Goal: Information Seeking & Learning: Learn about a topic

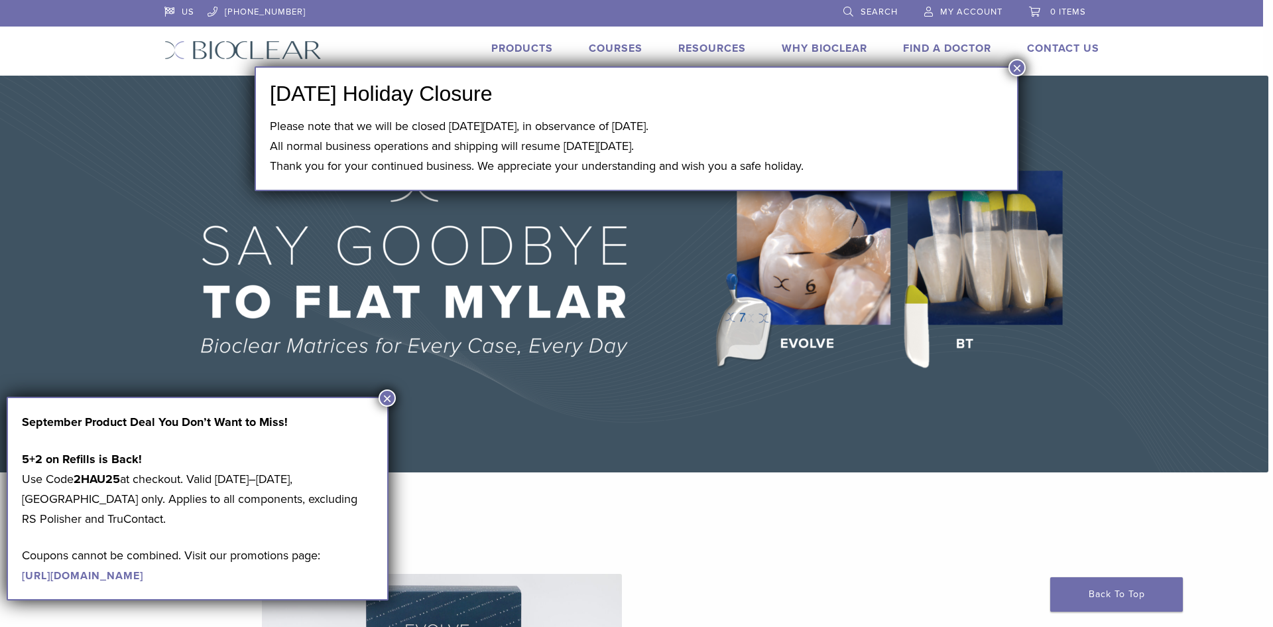
click at [1014, 70] on button "×" at bounding box center [1017, 67] width 17 height 17
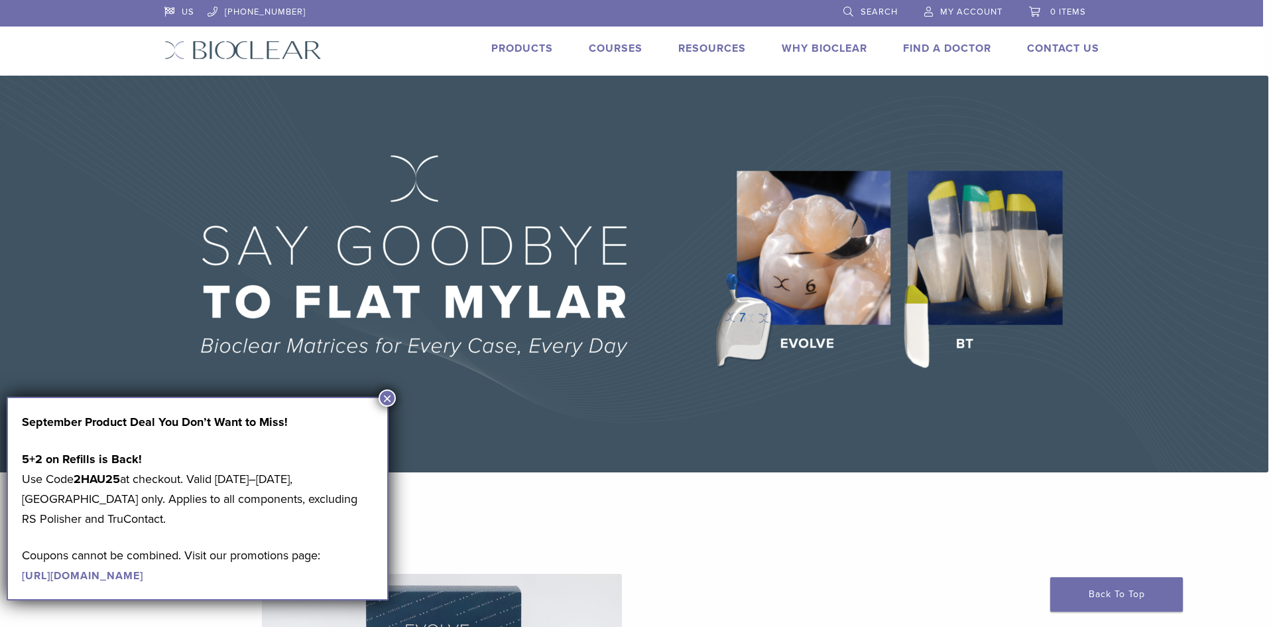
click at [381, 396] on button "×" at bounding box center [387, 397] width 17 height 17
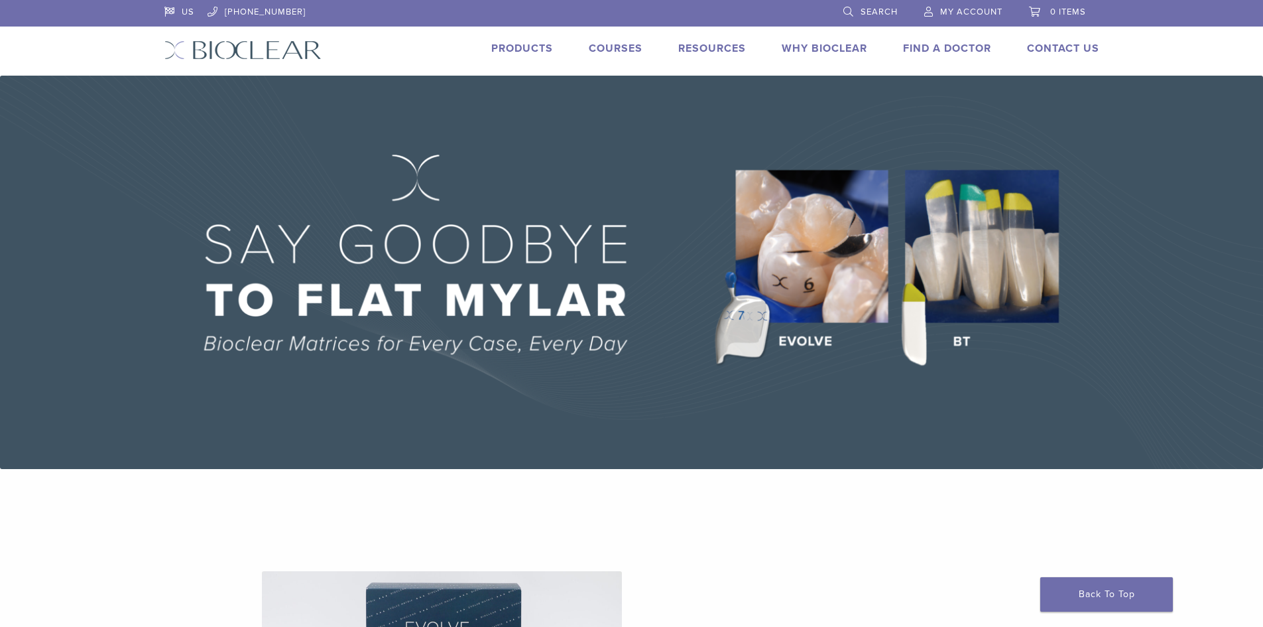
click at [537, 46] on link "Products" at bounding box center [522, 48] width 62 height 13
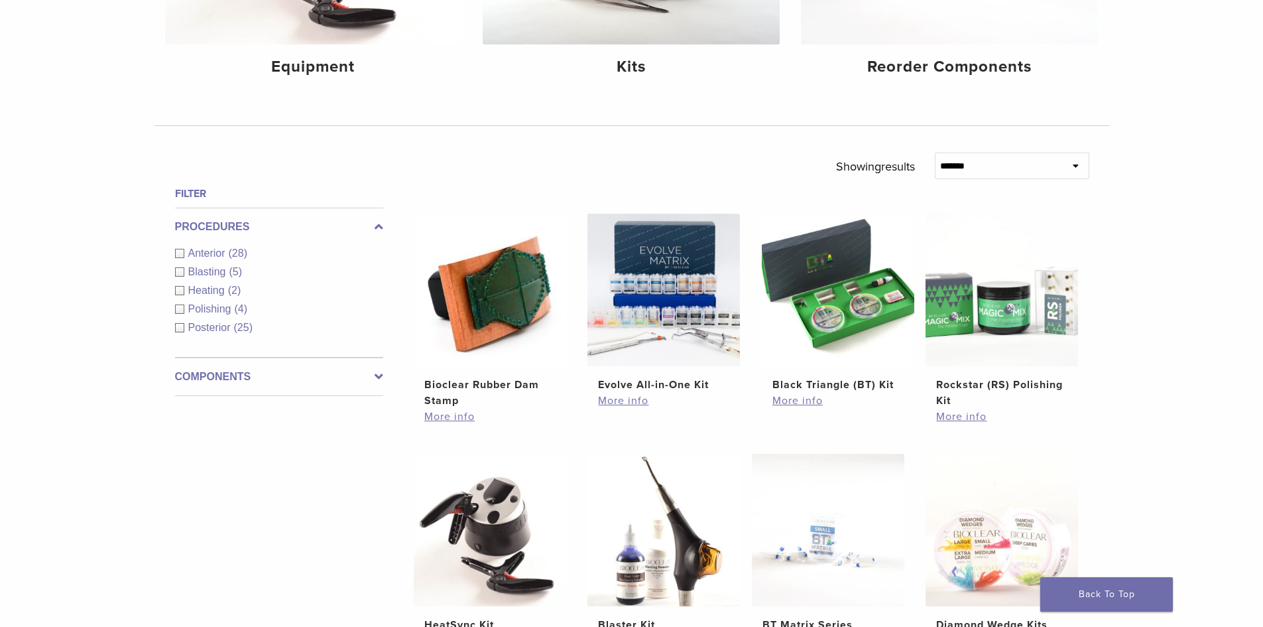
scroll to position [332, 0]
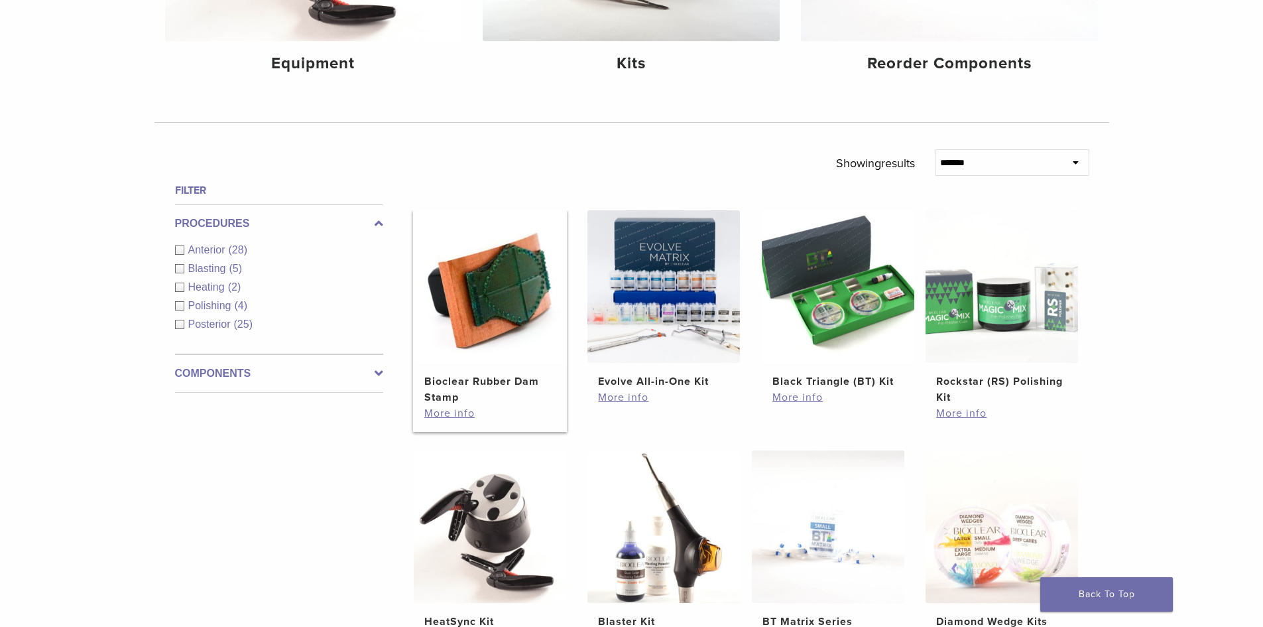
click at [459, 375] on h2 "Bioclear Rubber Dam Stamp" at bounding box center [489, 389] width 131 height 32
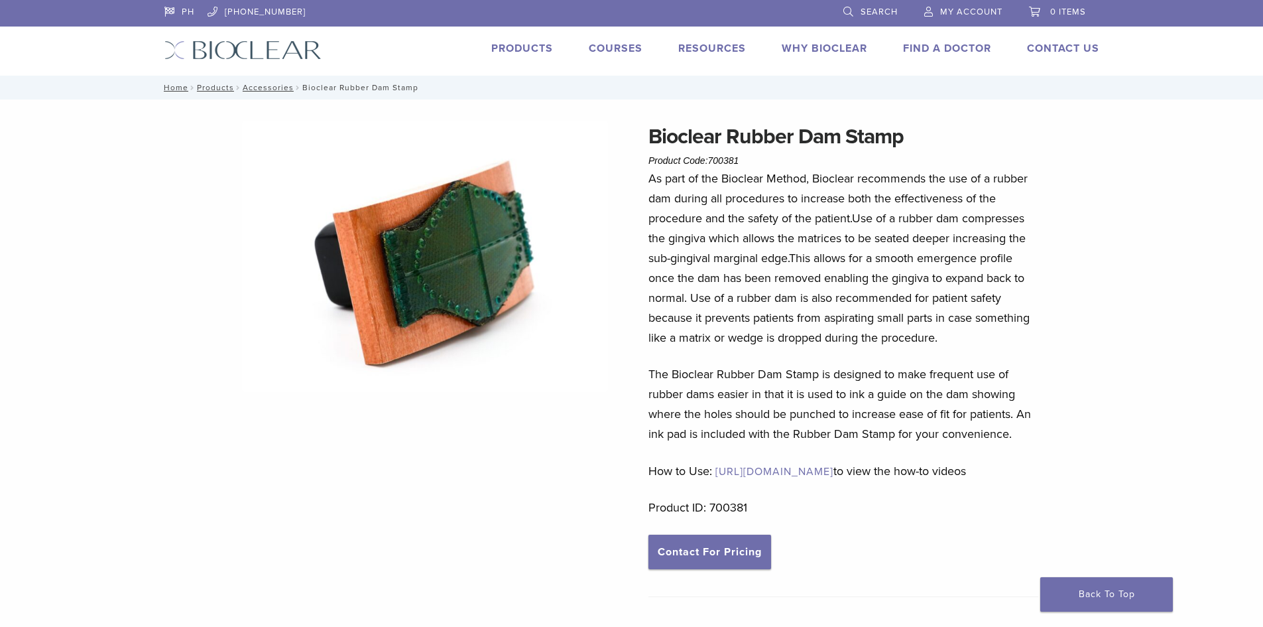
click at [270, 55] on img at bounding box center [242, 49] width 157 height 19
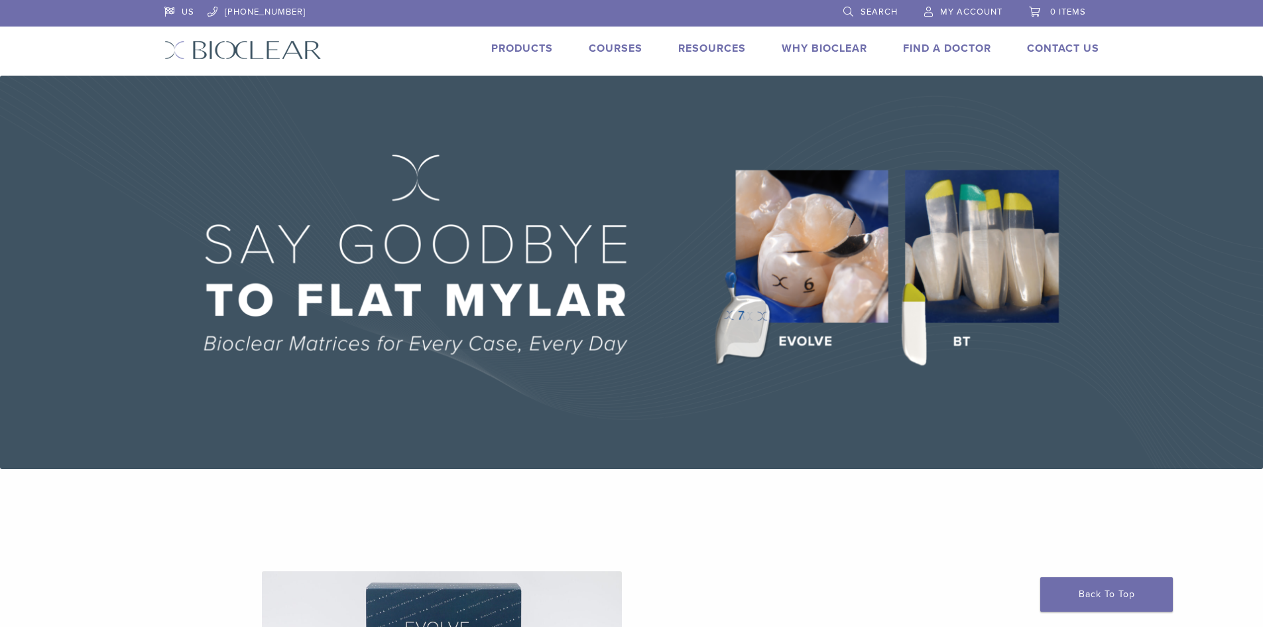
click at [599, 47] on link "Courses" at bounding box center [616, 48] width 54 height 13
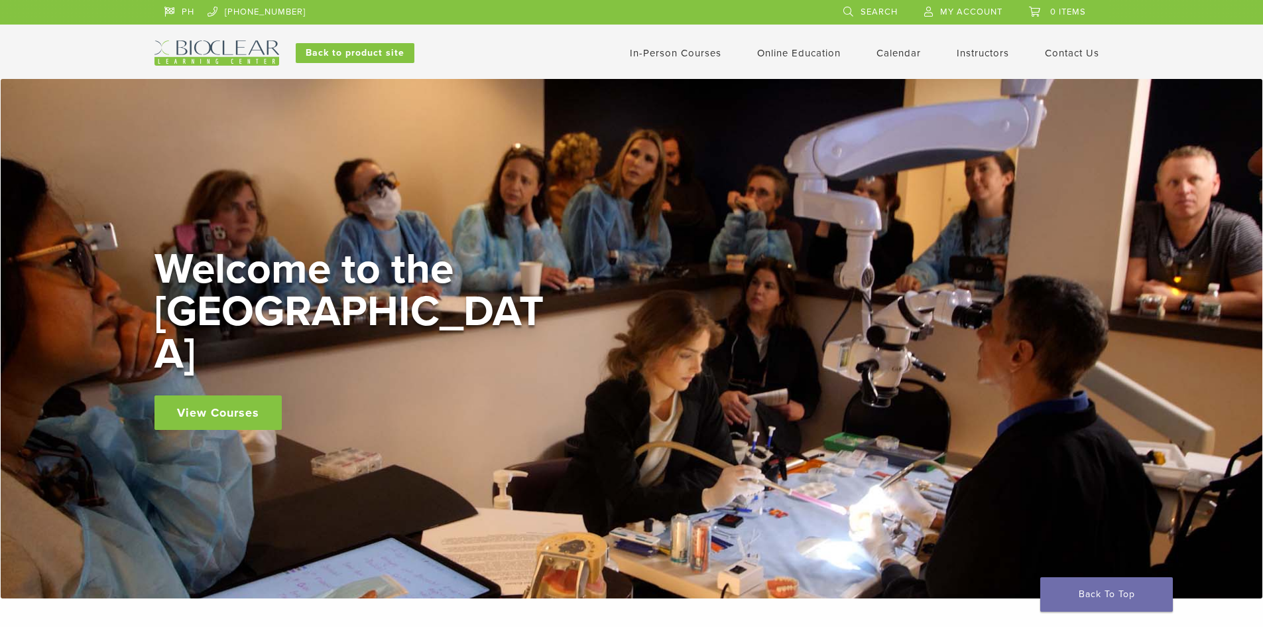
click at [228, 51] on img at bounding box center [217, 52] width 125 height 25
click at [219, 48] on img at bounding box center [217, 52] width 125 height 25
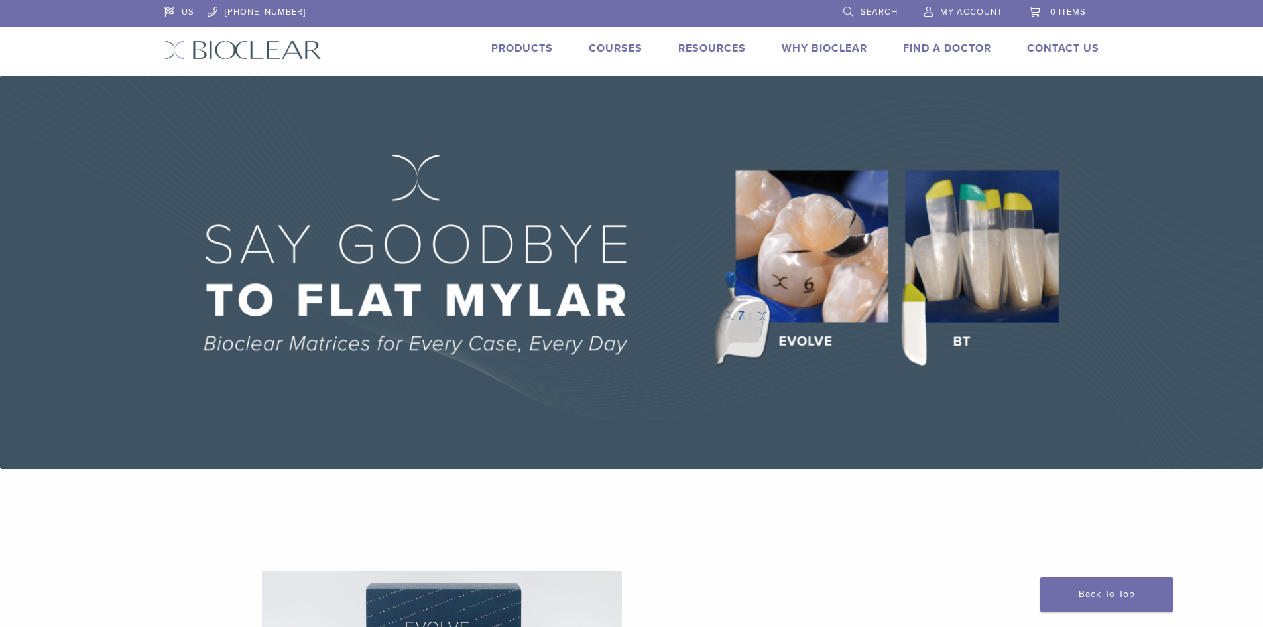
click at [524, 44] on link "Products" at bounding box center [522, 48] width 62 height 13
click at [117, 49] on header "US 1.855.712.5327 Search My Account 0 items Cart No products in the cart. Back …" at bounding box center [631, 38] width 1263 height 76
click at [634, 44] on link "Courses" at bounding box center [616, 48] width 54 height 13
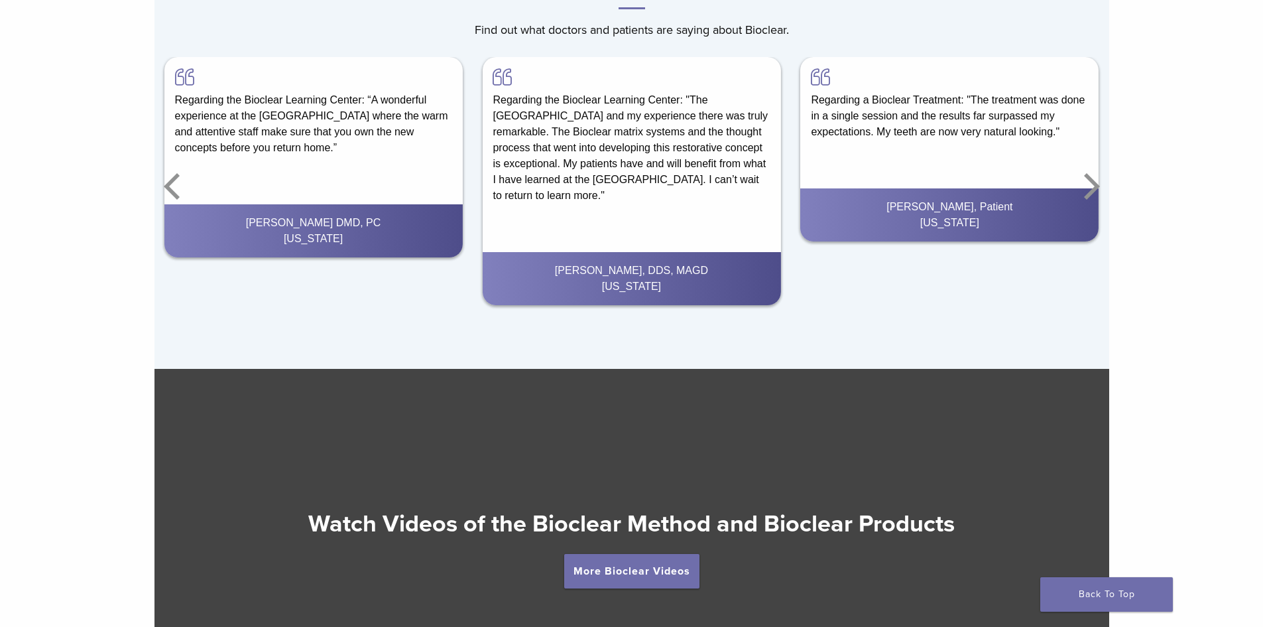
scroll to position [2514, 0]
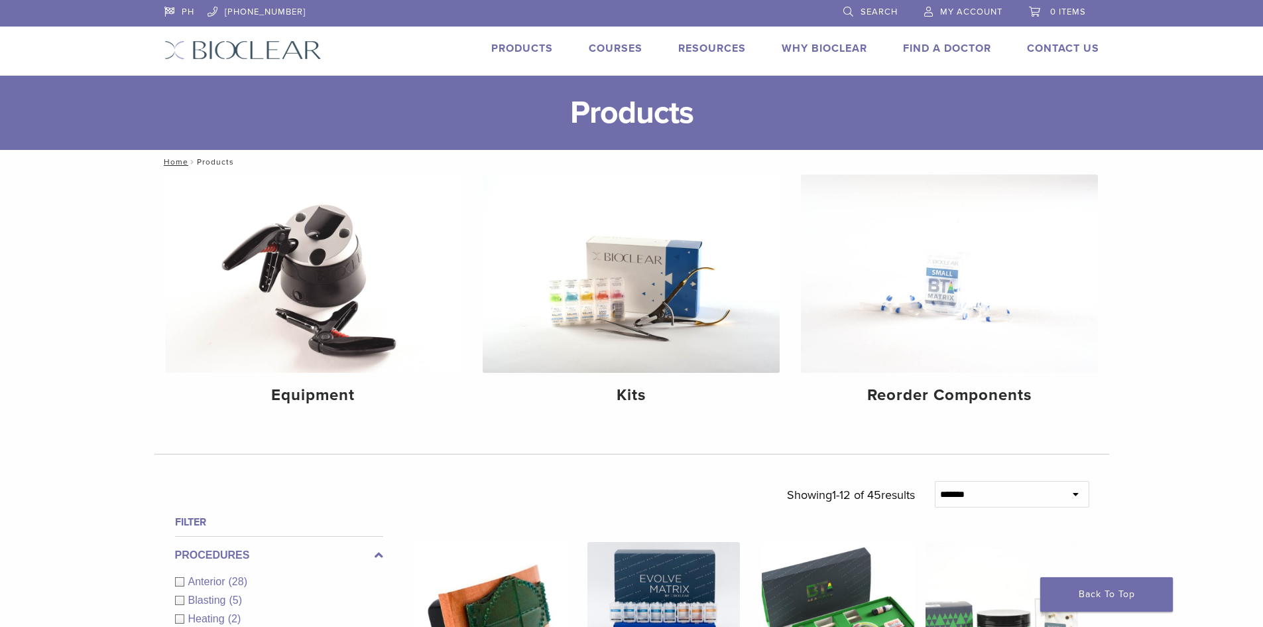
scroll to position [199, 0]
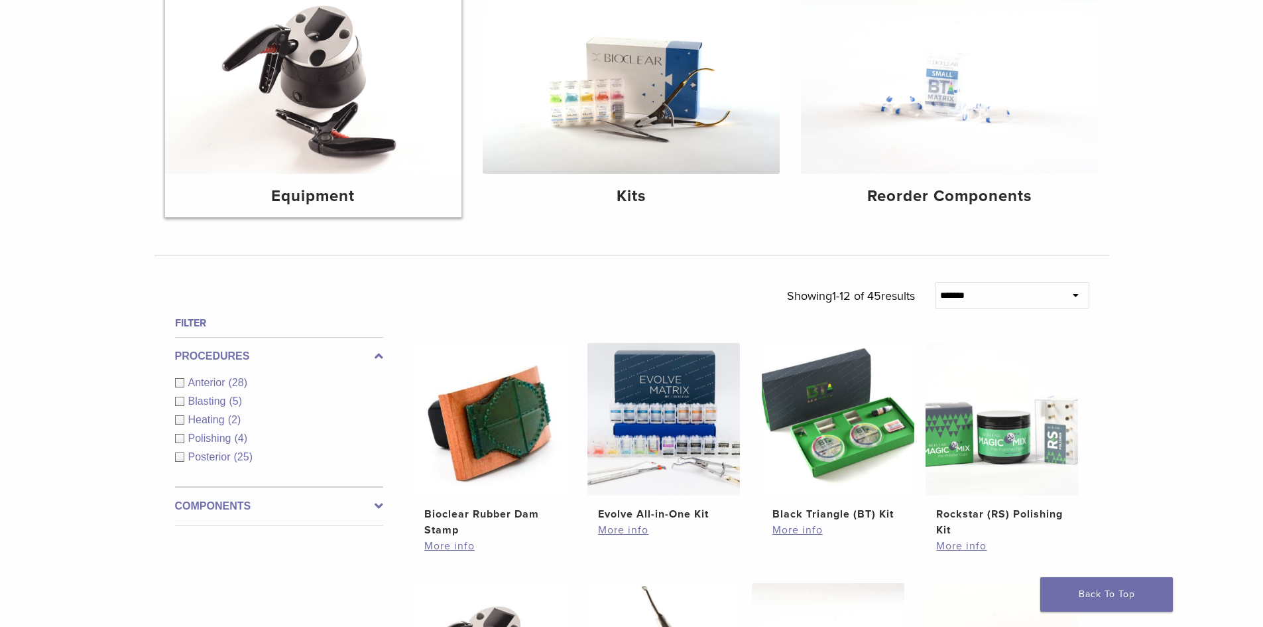
click at [318, 191] on h4 "Equipment" at bounding box center [314, 196] width 276 height 24
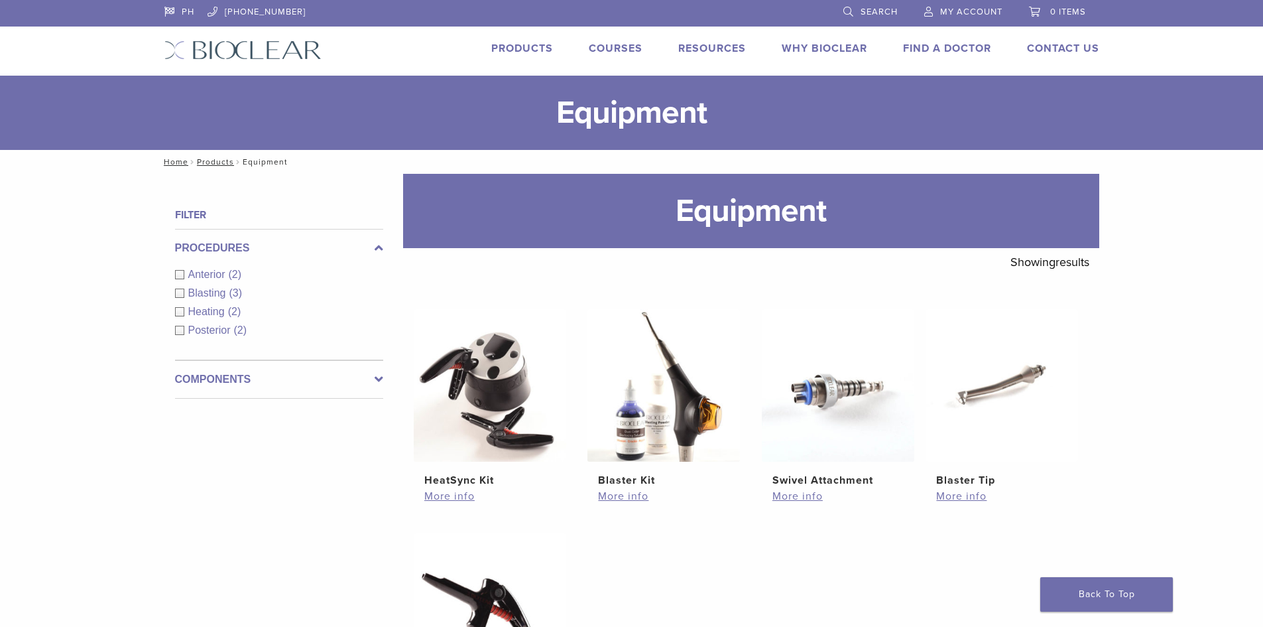
click at [617, 44] on link "Courses" at bounding box center [616, 48] width 54 height 13
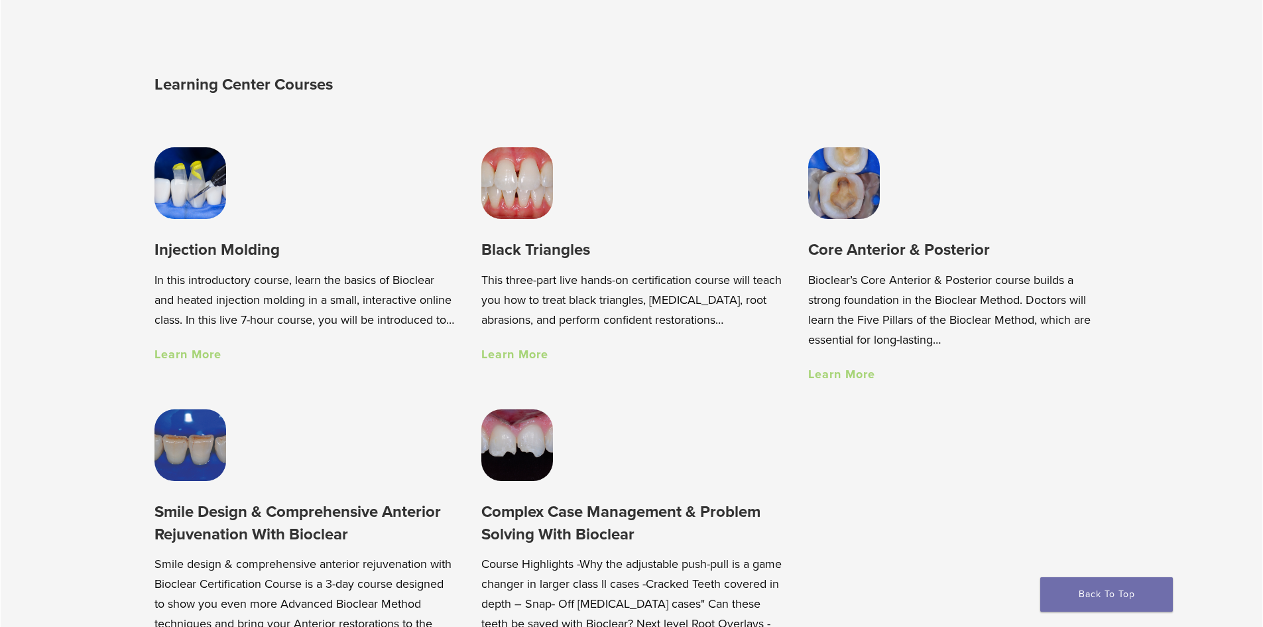
scroll to position [995, 0]
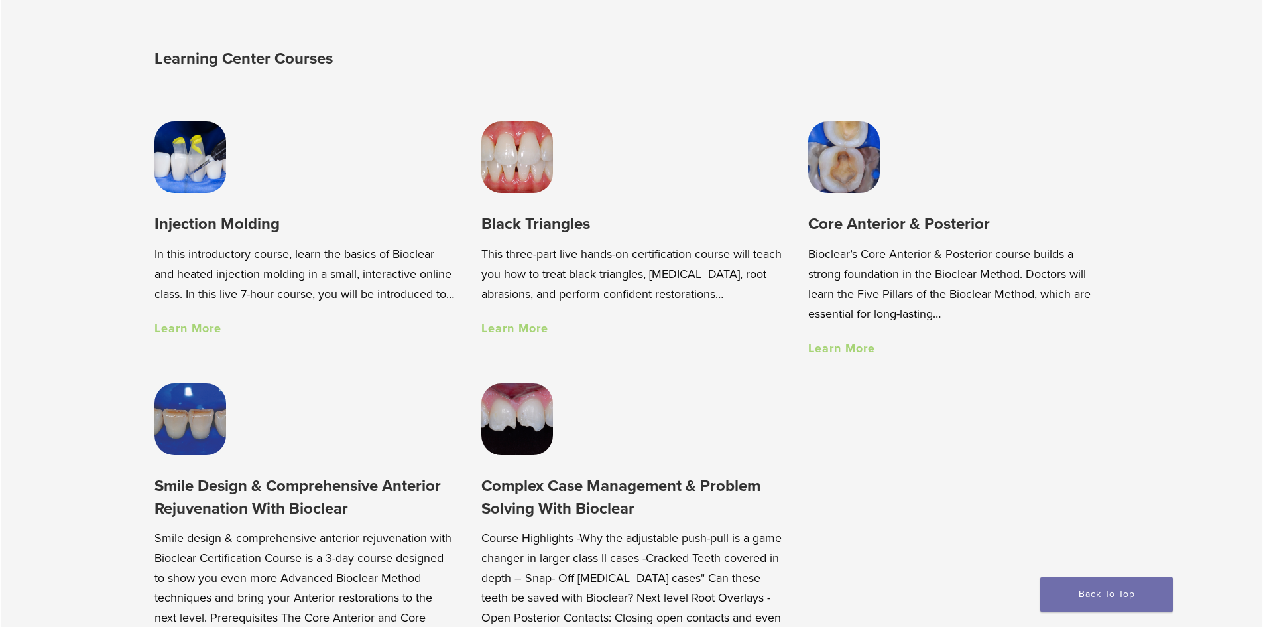
click at [208, 336] on link "Learn More" at bounding box center [188, 328] width 67 height 15
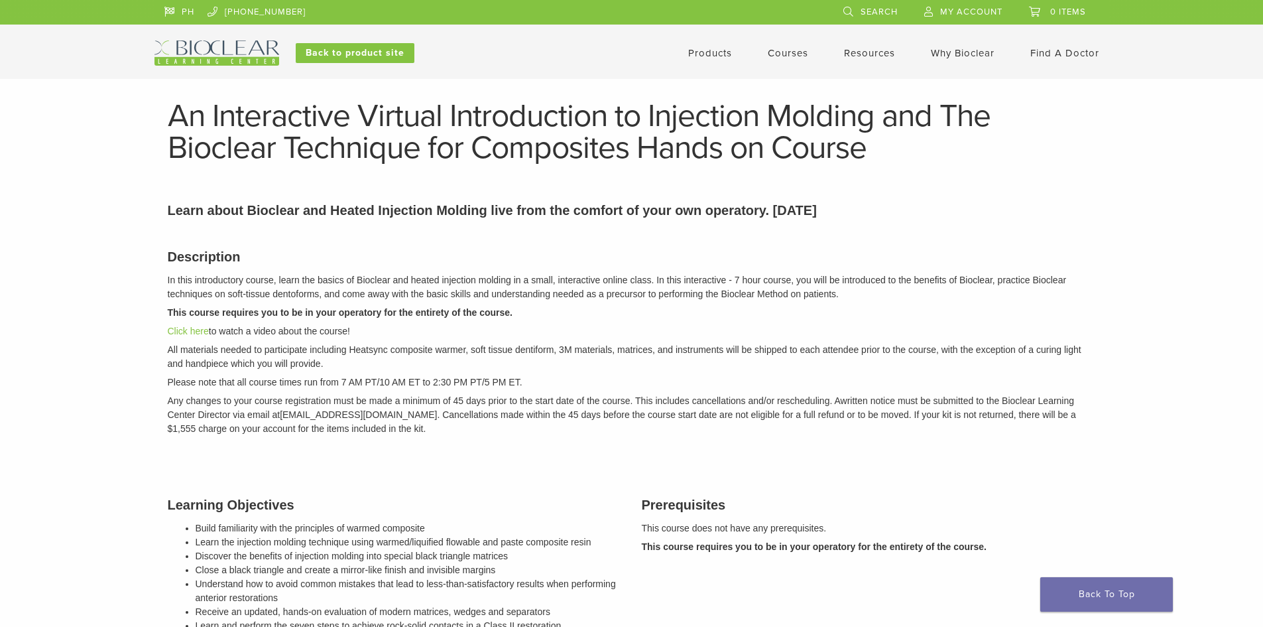
click at [223, 48] on img at bounding box center [217, 52] width 125 height 25
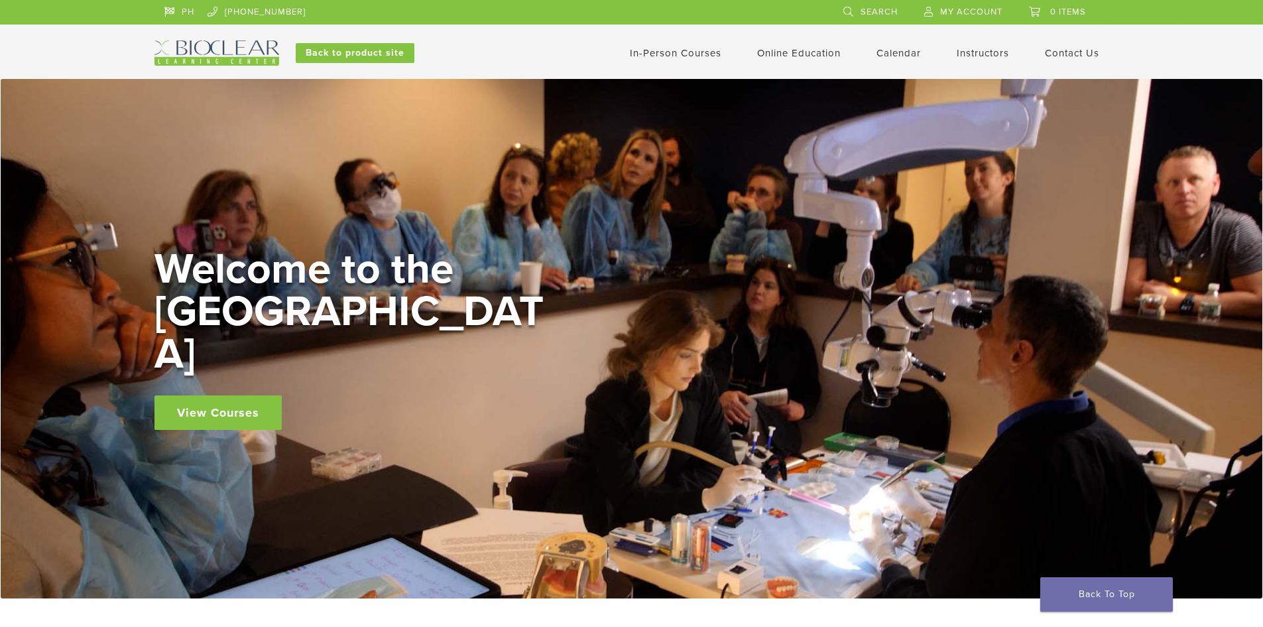
click at [229, 43] on img at bounding box center [217, 52] width 125 height 25
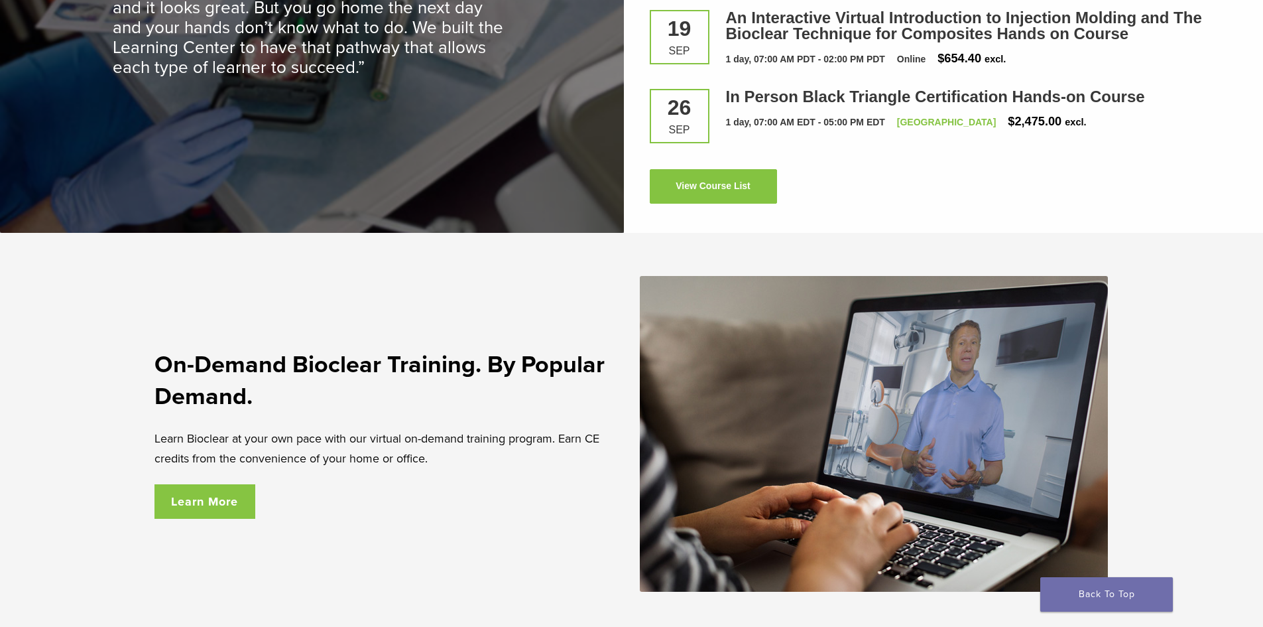
scroll to position [2122, 0]
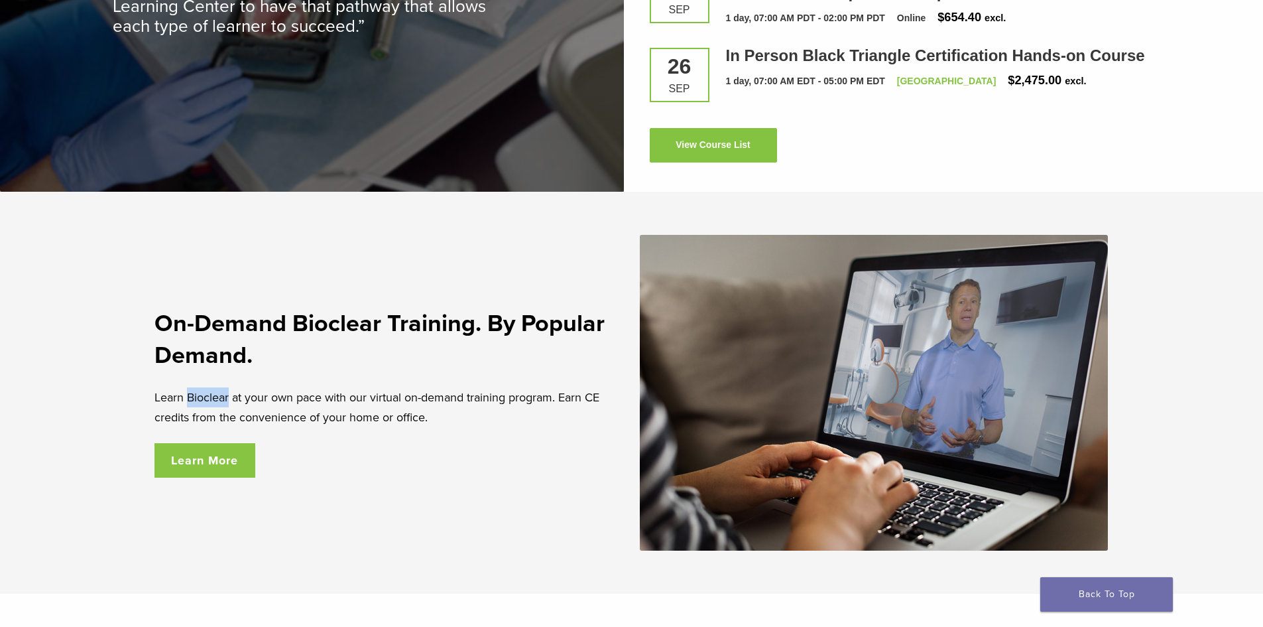
drag, startPoint x: 188, startPoint y: 399, endPoint x: 228, endPoint y: 401, distance: 39.8
click at [228, 401] on p "Learn Bioclear at your own pace with our virtual on-demand training program. Ea…" at bounding box center [390, 407] width 470 height 40
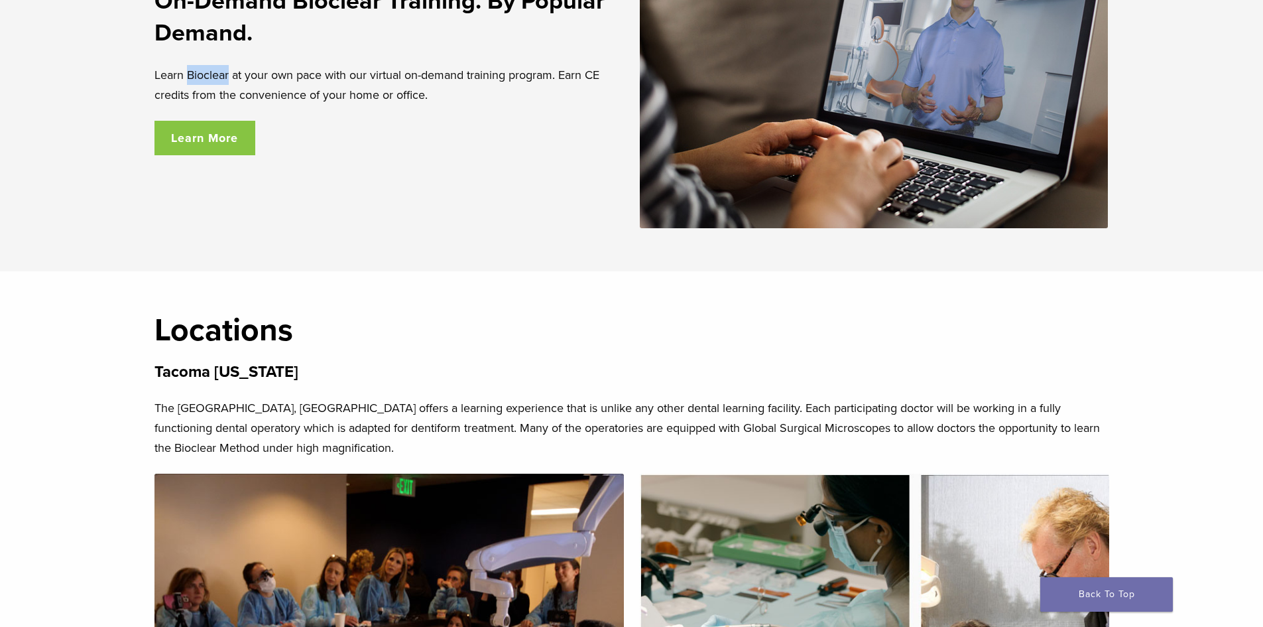
scroll to position [2454, 0]
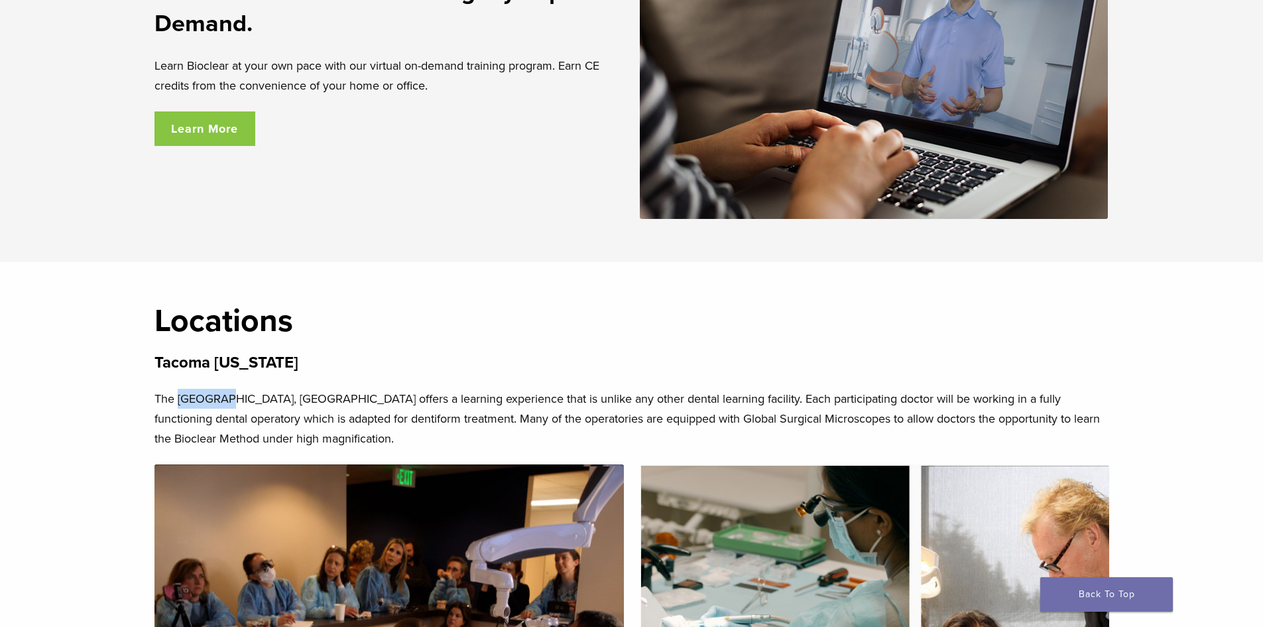
drag, startPoint x: 179, startPoint y: 400, endPoint x: 219, endPoint y: 405, distance: 40.1
click at [219, 405] on p "The [GEOGRAPHIC_DATA], [GEOGRAPHIC_DATA] offers a learning experience that is u…" at bounding box center [632, 419] width 955 height 60
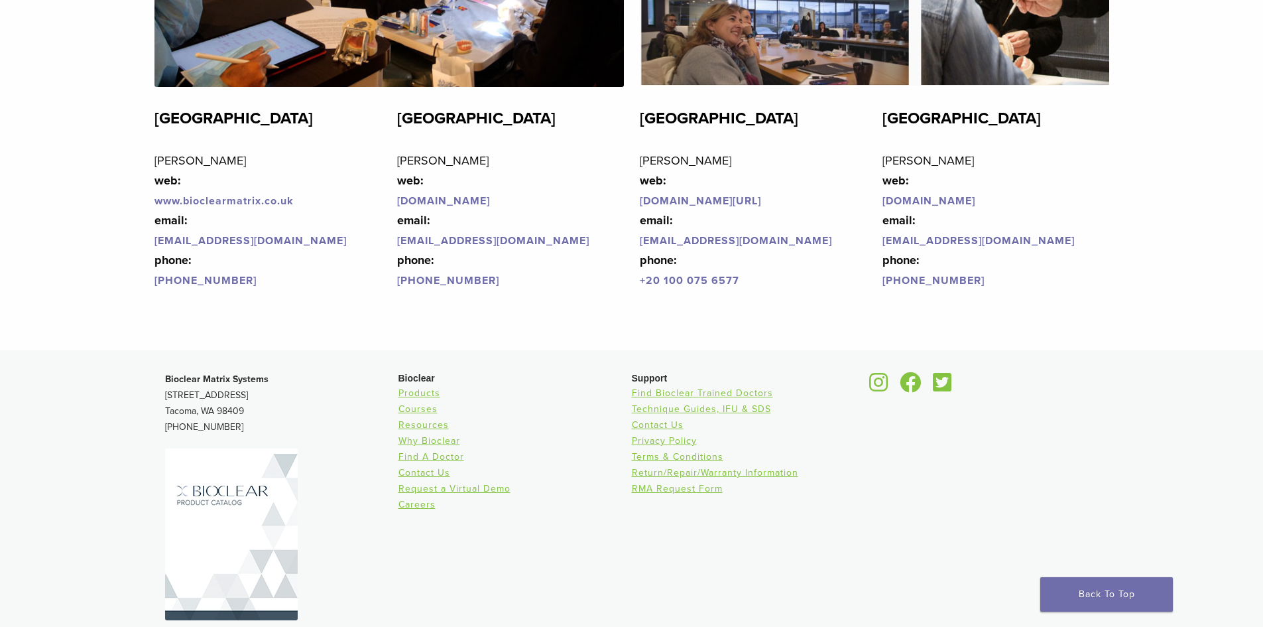
scroll to position [3218, 0]
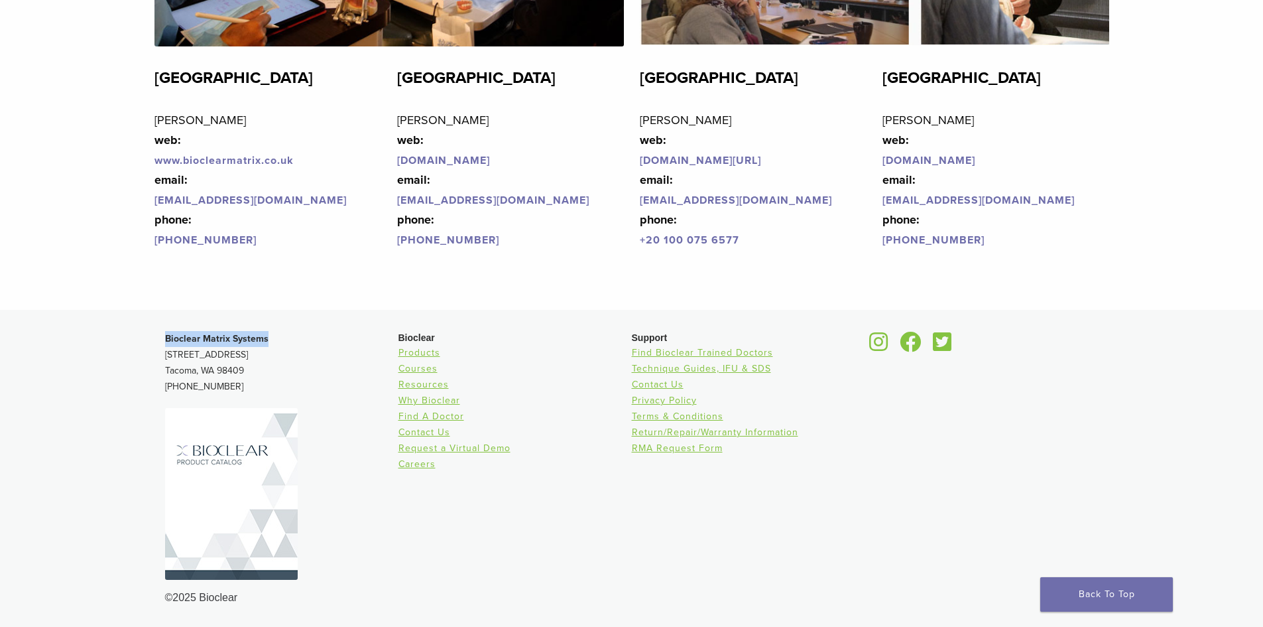
drag, startPoint x: 172, startPoint y: 336, endPoint x: 264, endPoint y: 340, distance: 91.6
click at [264, 340] on div "Bioclear Matrix Systems [STREET_ADDRESS] [PHONE_NUMBER] Bioclear Products Cours…" at bounding box center [632, 468] width 955 height 296
drag, startPoint x: 229, startPoint y: 595, endPoint x: 202, endPoint y: 598, distance: 28.1
click at [202, 598] on div "©2025 Bioclear" at bounding box center [632, 598] width 934 height 16
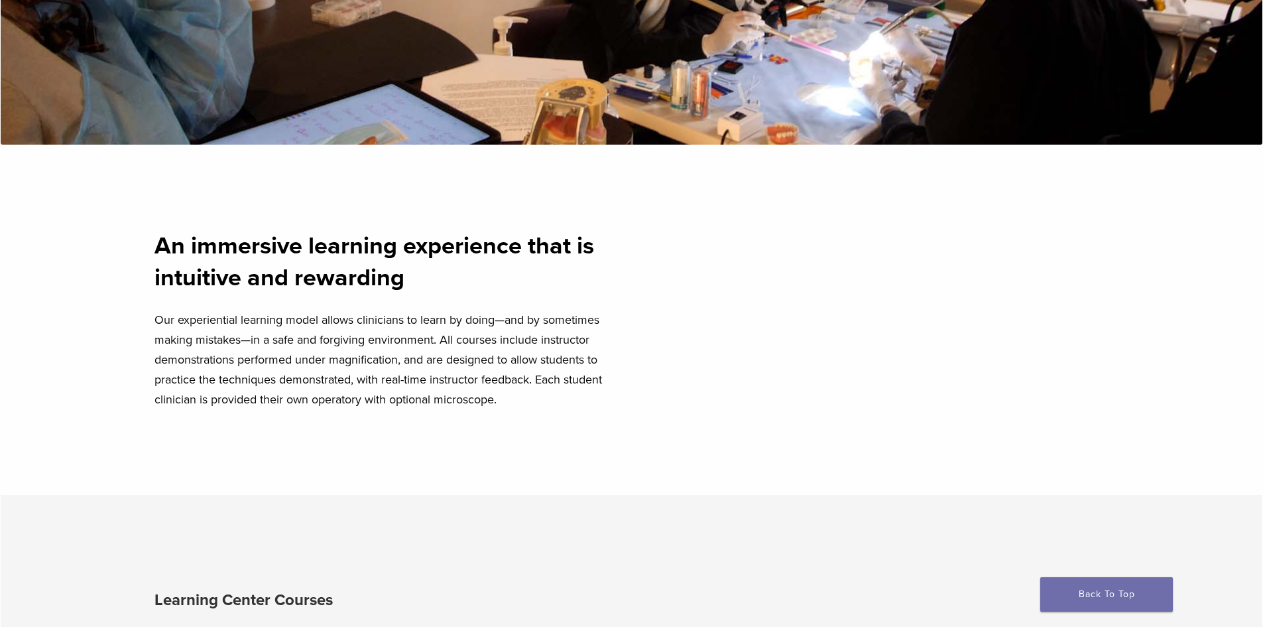
scroll to position [0, 0]
